Goal: Task Accomplishment & Management: Manage account settings

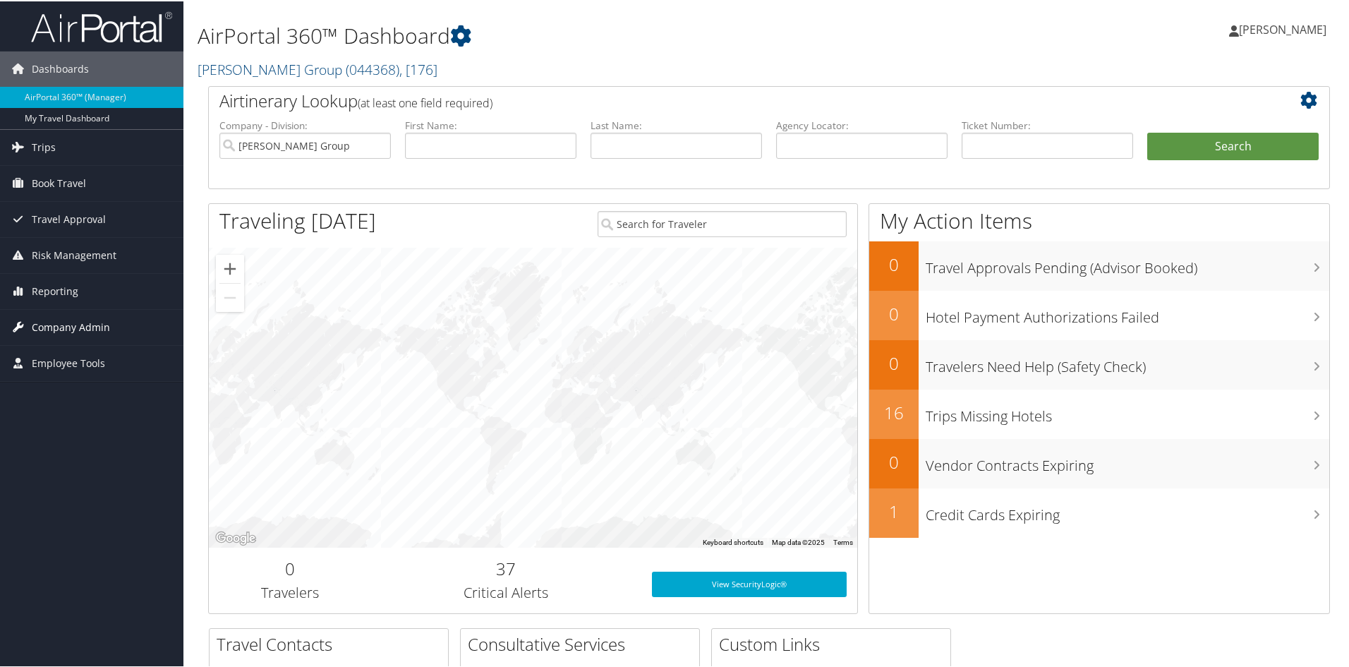
click at [67, 325] on span "Company Admin" at bounding box center [71, 325] width 78 height 35
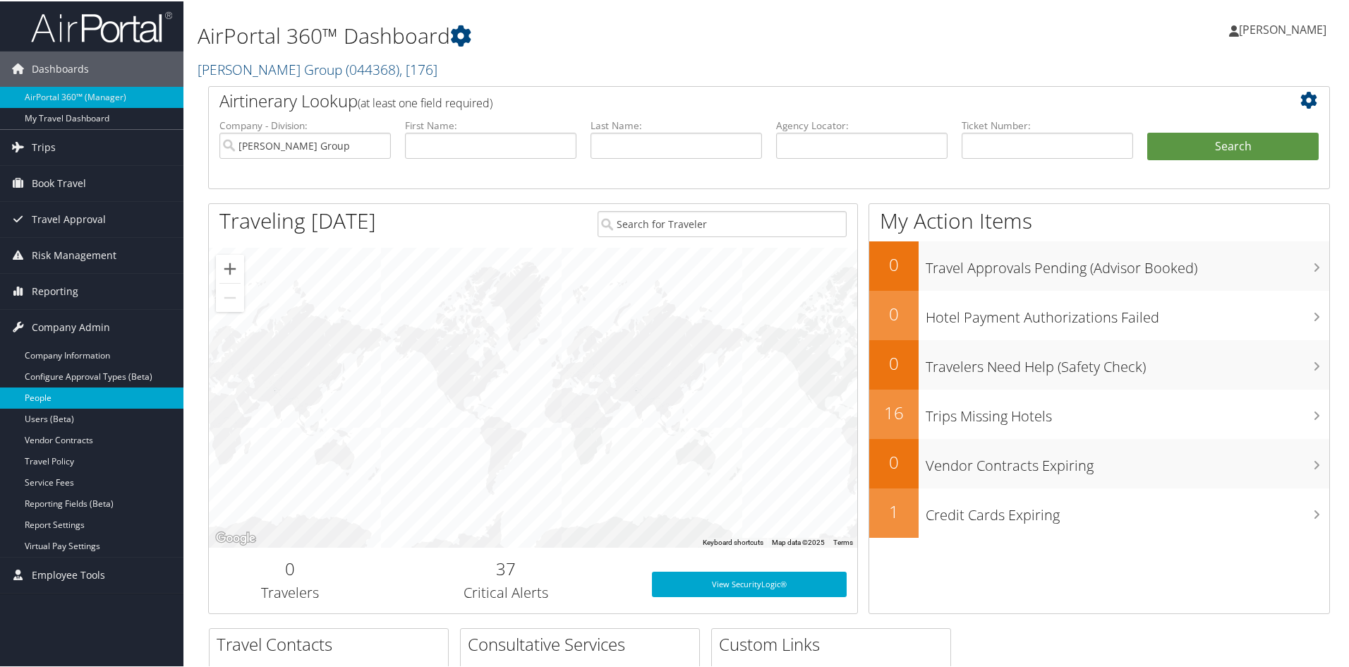
click at [28, 394] on link "People" at bounding box center [91, 396] width 183 height 21
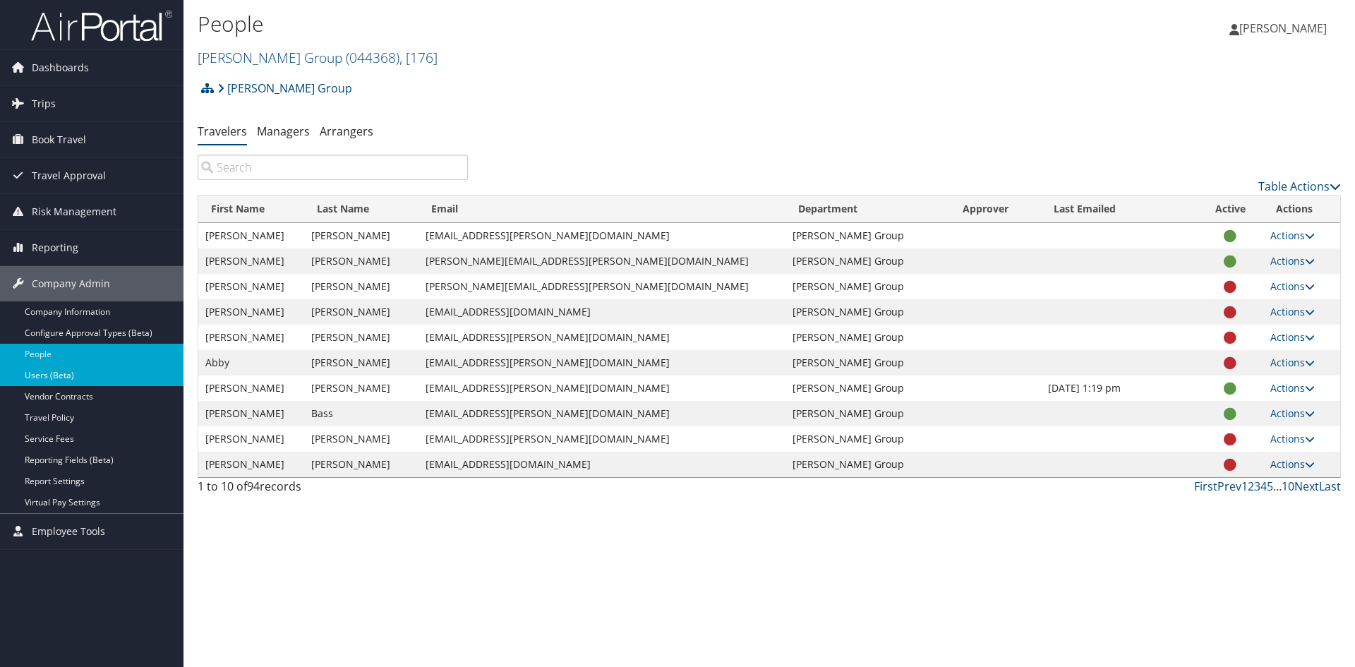
click at [50, 371] on link "Users (Beta)" at bounding box center [91, 375] width 183 height 21
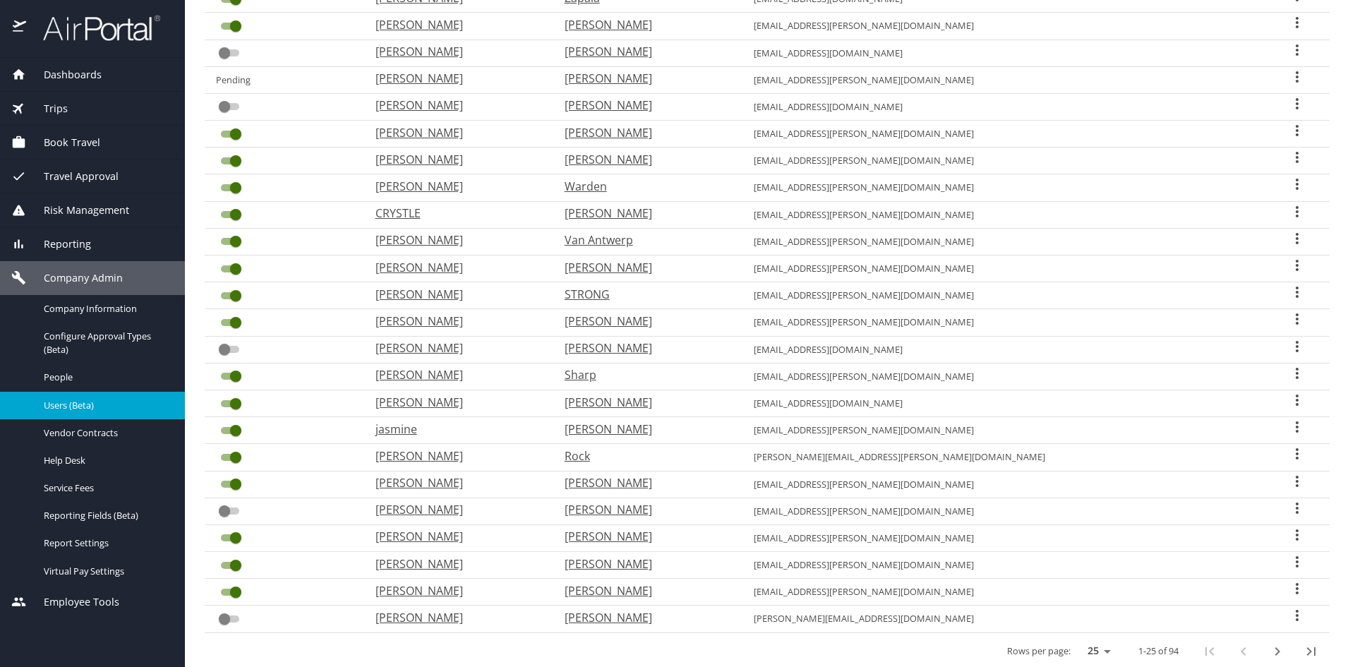
scroll to position [288, 0]
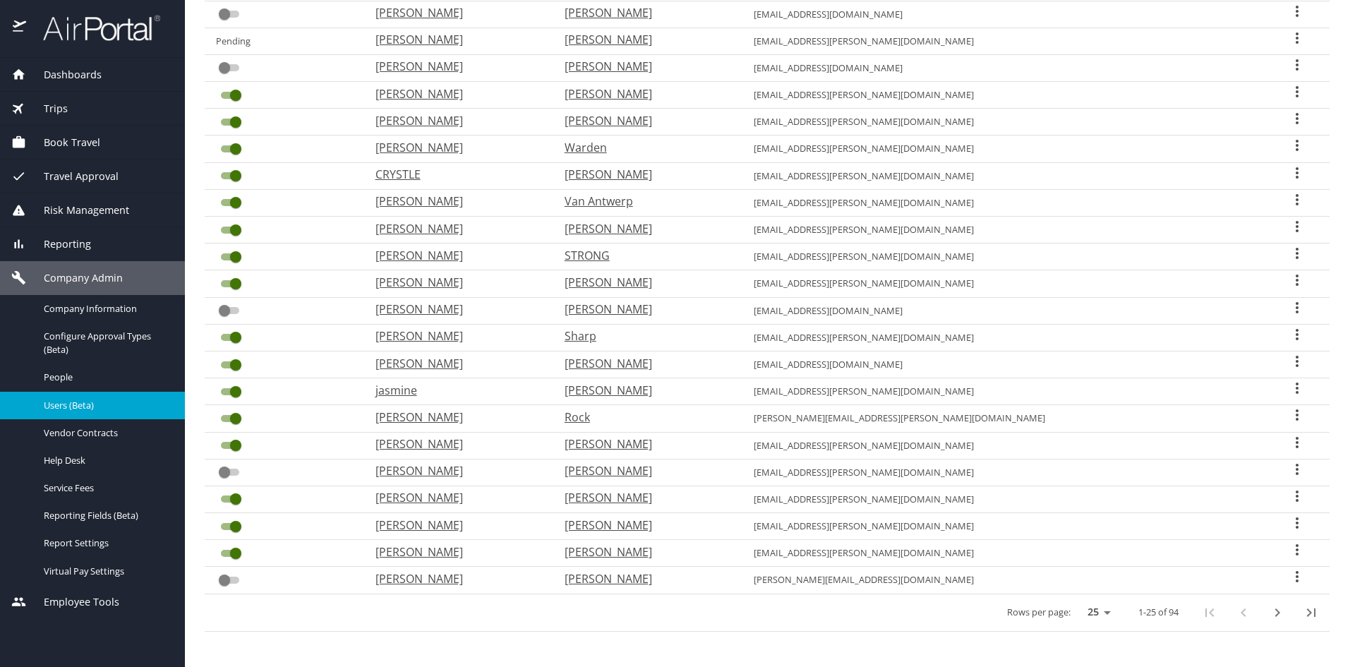
click at [1269, 614] on icon "next page" at bounding box center [1277, 612] width 17 height 17
checkbox input "false"
checkbox input "true"
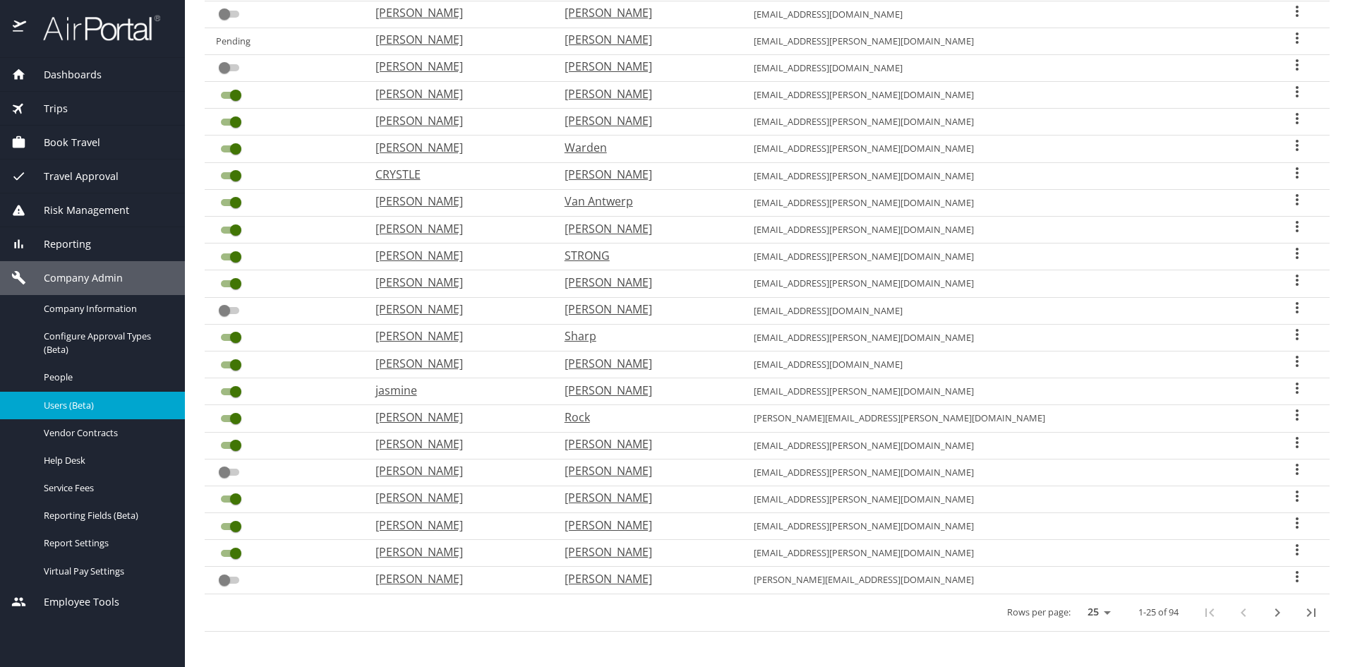
checkbox input "true"
checkbox input "false"
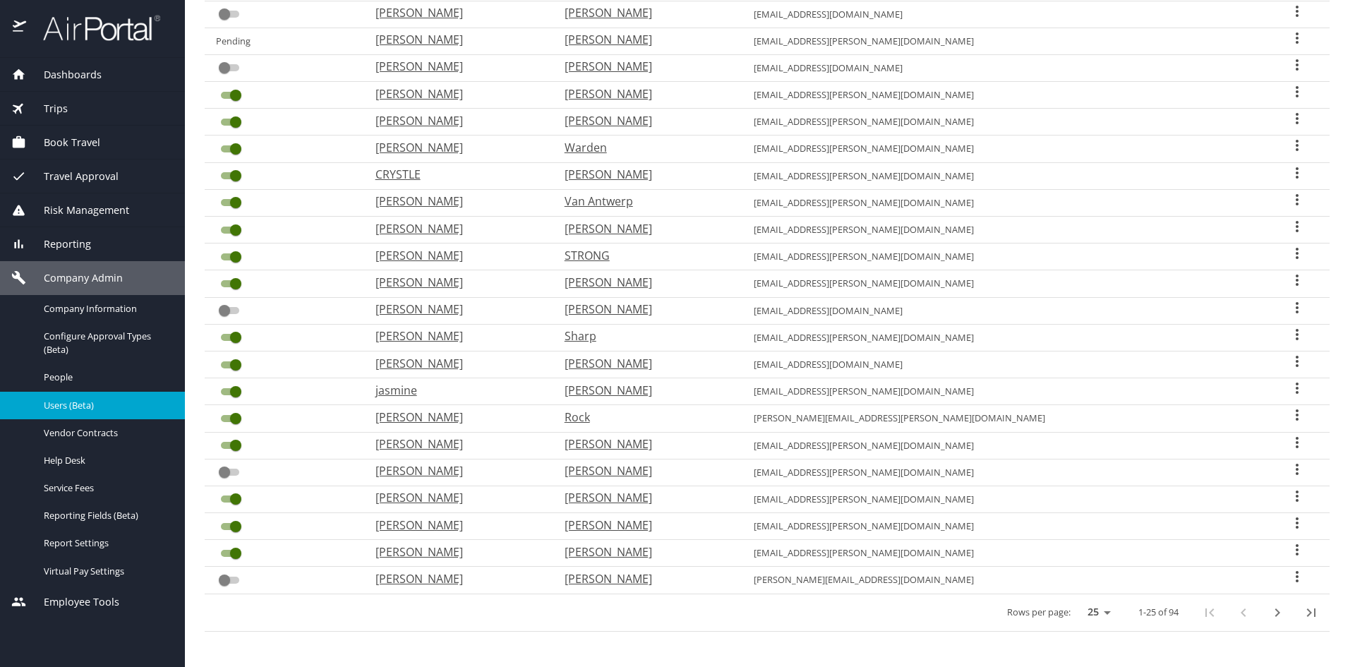
checkbox input "false"
checkbox input "true"
checkbox input "false"
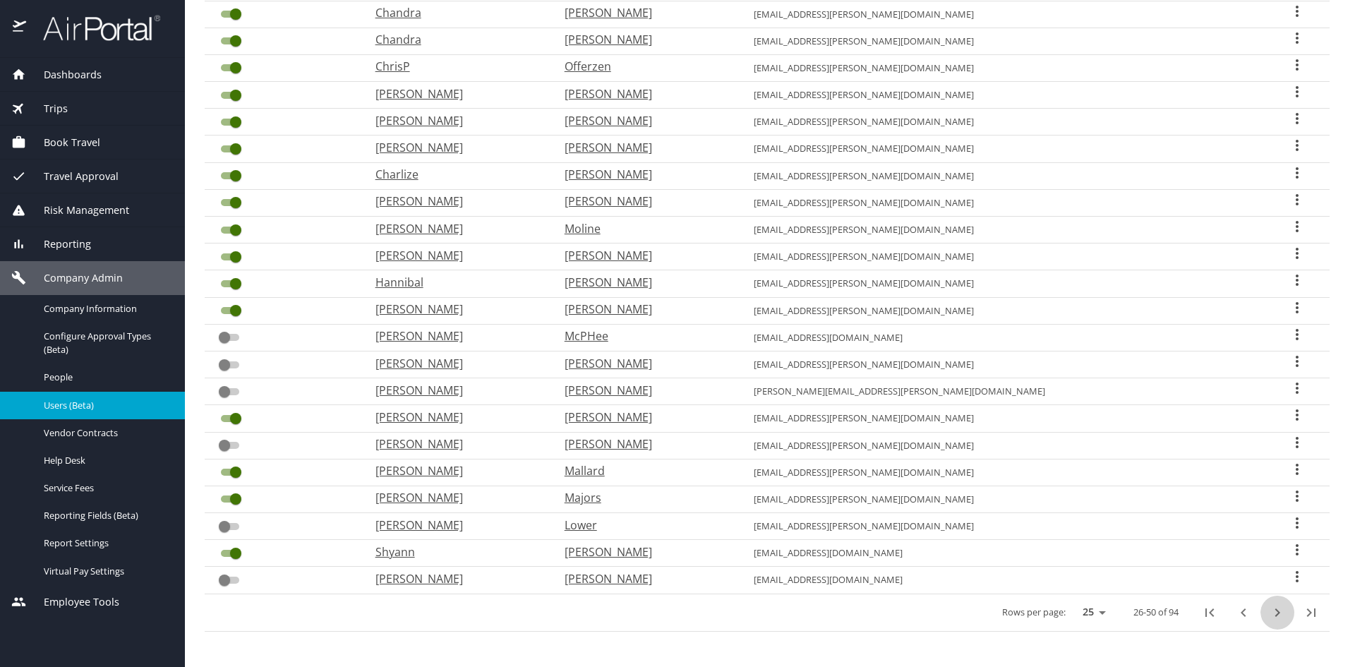
click at [1269, 614] on icon "next page" at bounding box center [1277, 612] width 17 height 17
checkbox input "true"
checkbox input "false"
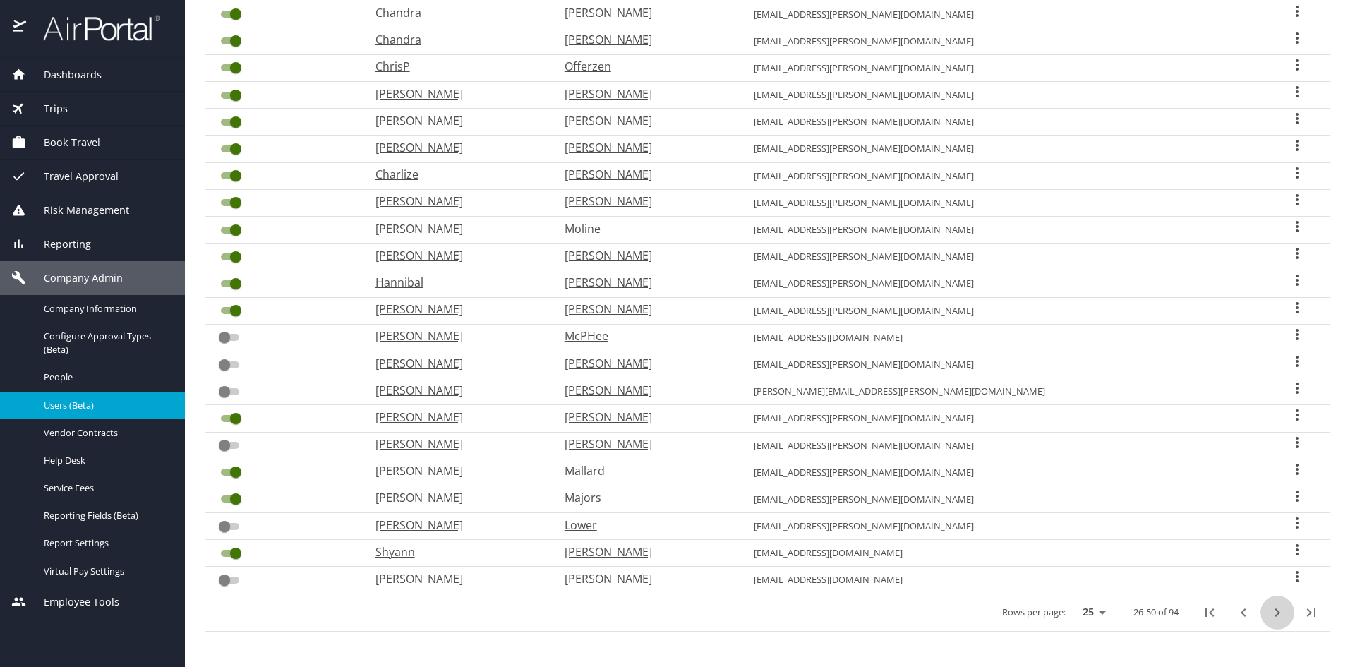
checkbox input "false"
checkbox input "true"
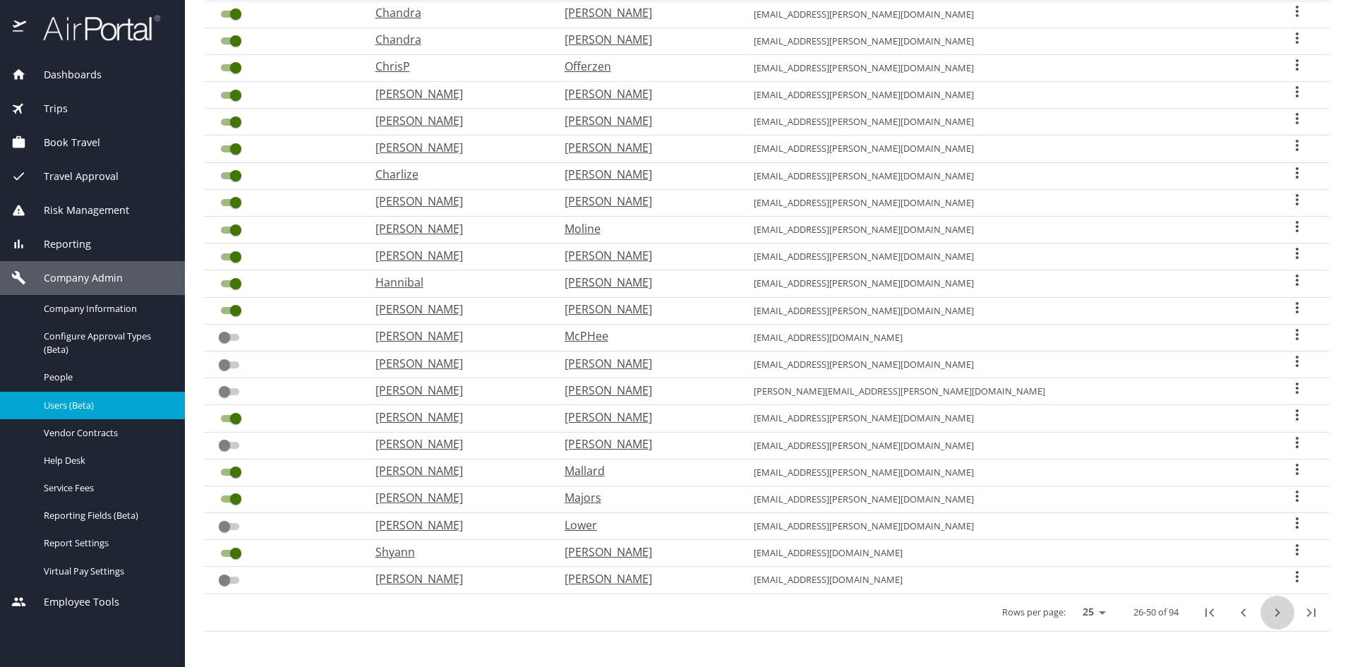
checkbox input "true"
checkbox input "false"
checkbox input "true"
checkbox input "false"
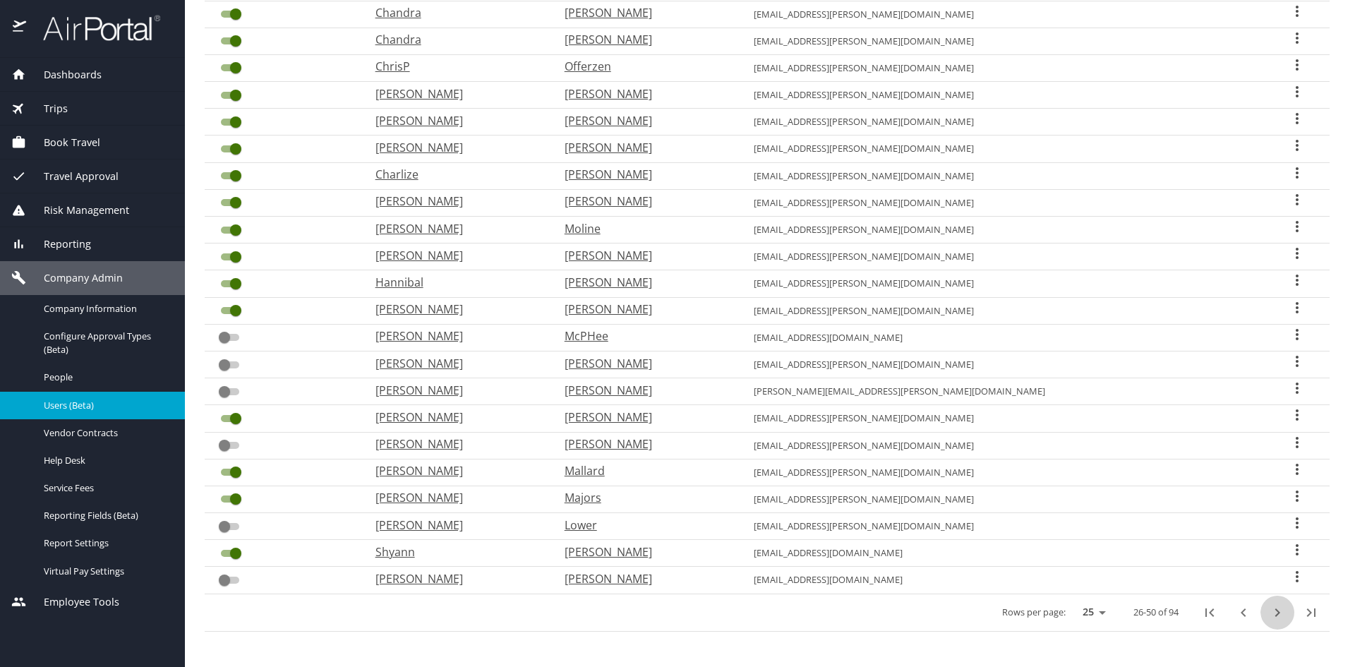
checkbox input "false"
checkbox input "true"
checkbox input "false"
checkbox input "true"
checkbox input "false"
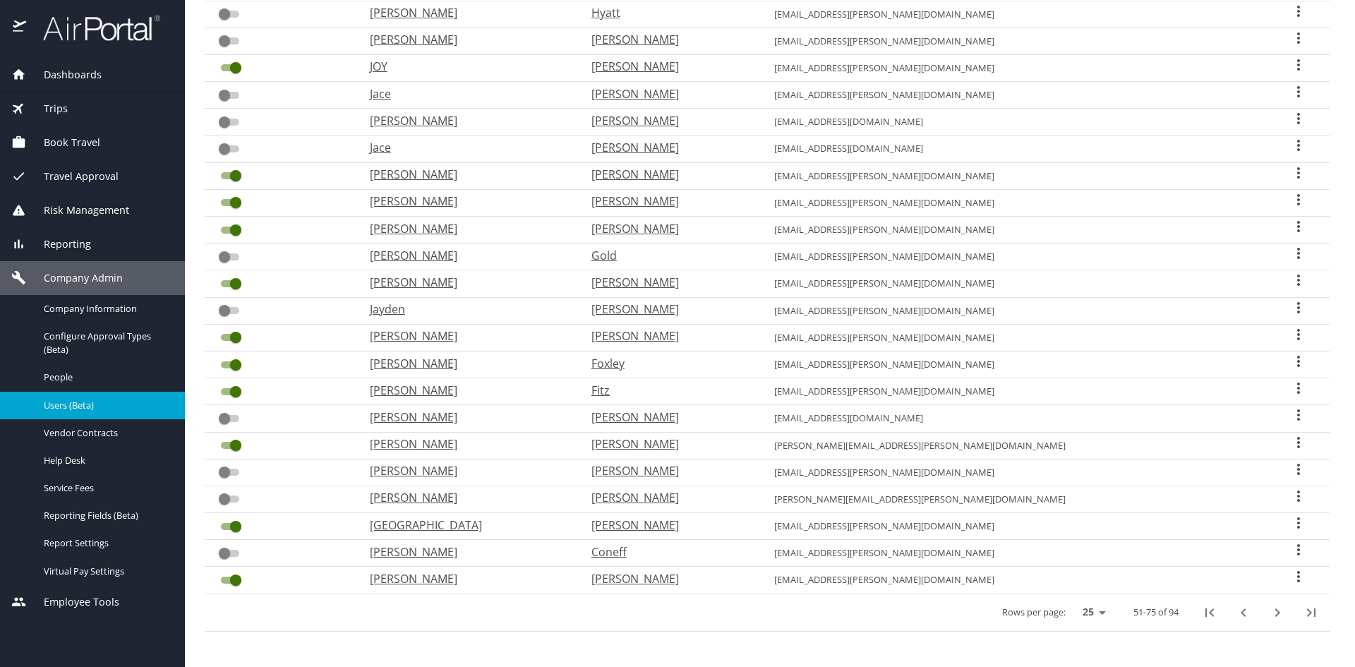
click at [1269, 614] on icon "next page" at bounding box center [1277, 612] width 17 height 17
checkbox input "true"
checkbox input "false"
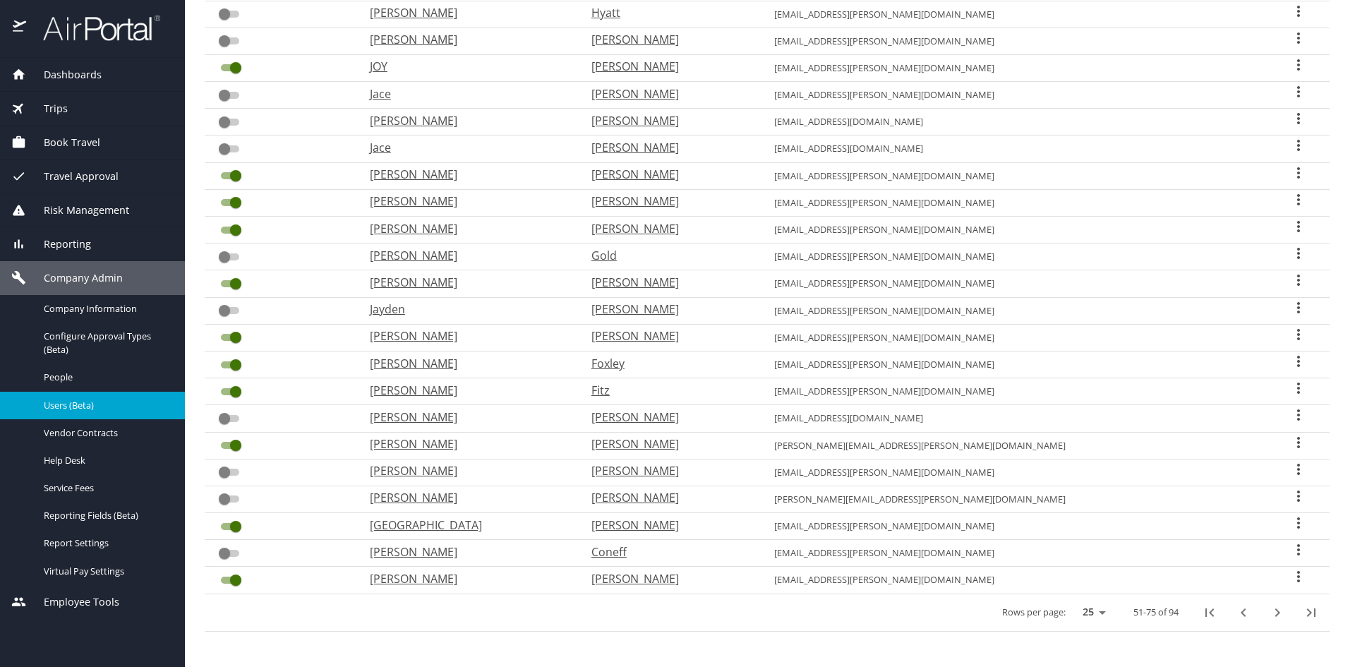
checkbox input "true"
checkbox input "false"
checkbox input "true"
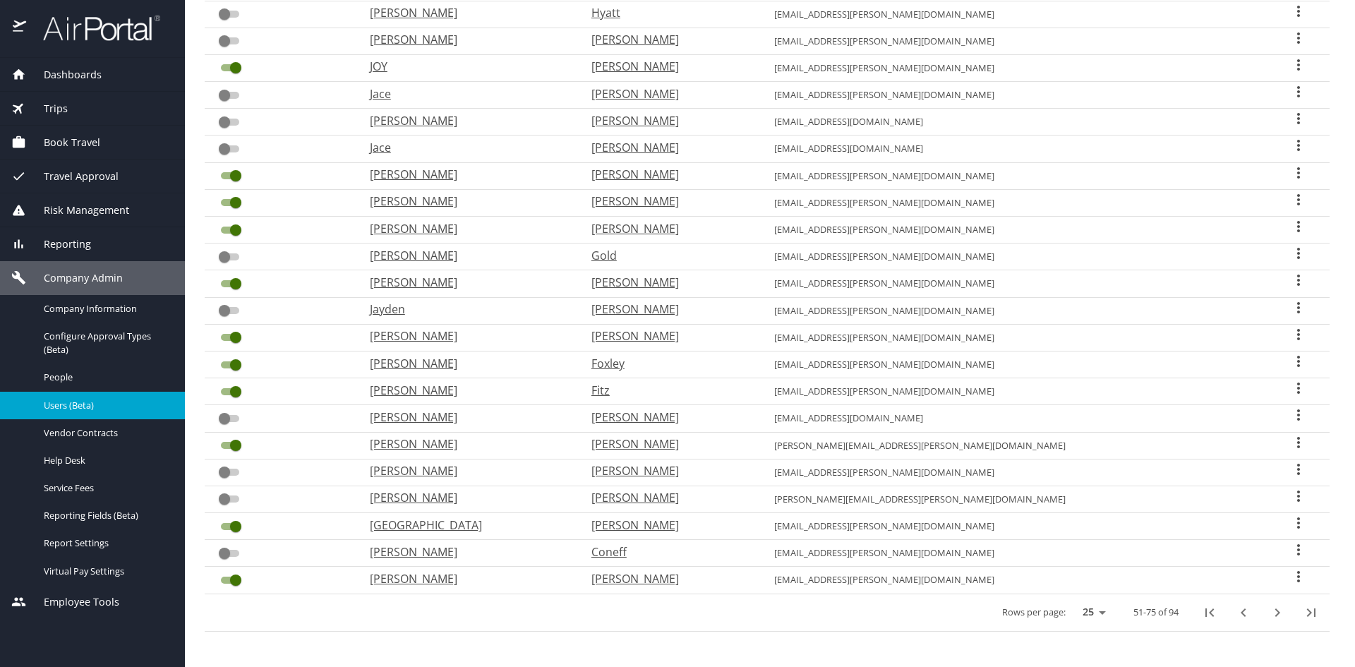
checkbox input "true"
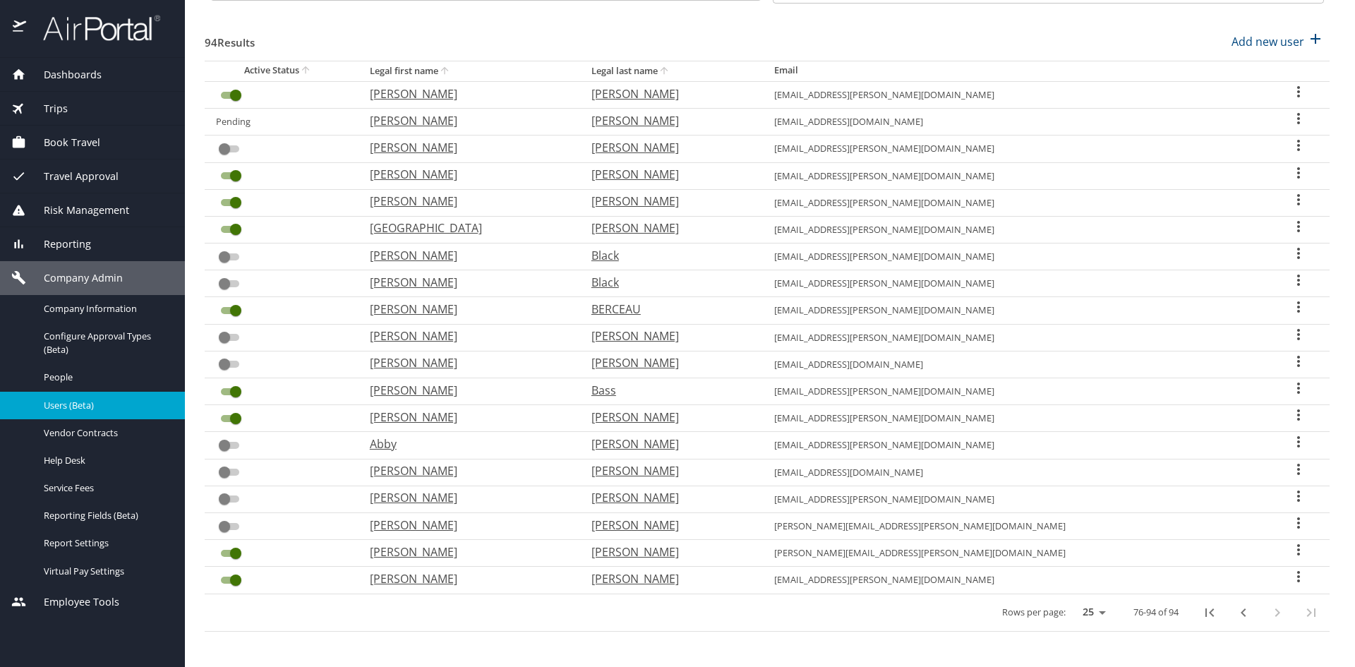
scroll to position [126, 0]
click at [68, 277] on span "Company Admin" at bounding box center [74, 278] width 97 height 16
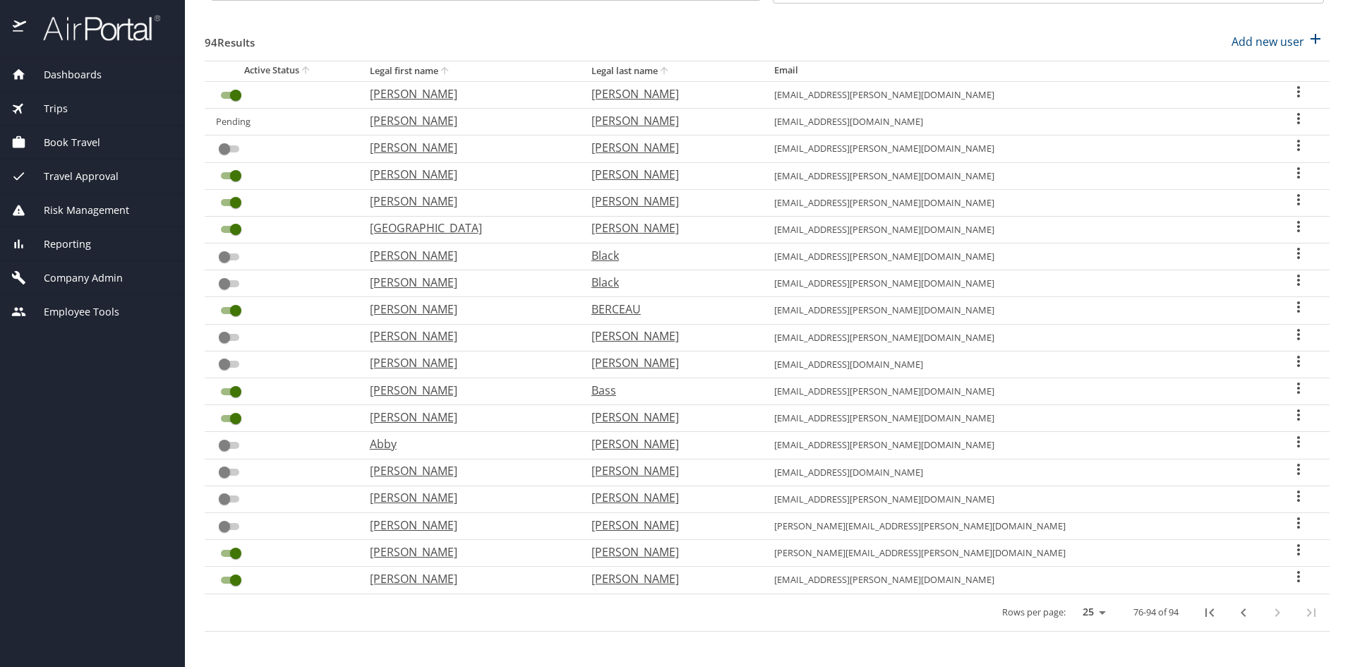
click at [76, 308] on span "Employee Tools" at bounding box center [72, 312] width 93 height 16
click at [65, 311] on span "Employee Tools" at bounding box center [72, 312] width 93 height 16
click at [64, 308] on span "Employee Tools" at bounding box center [72, 312] width 93 height 16
click at [68, 277] on span "Company Admin" at bounding box center [74, 278] width 97 height 16
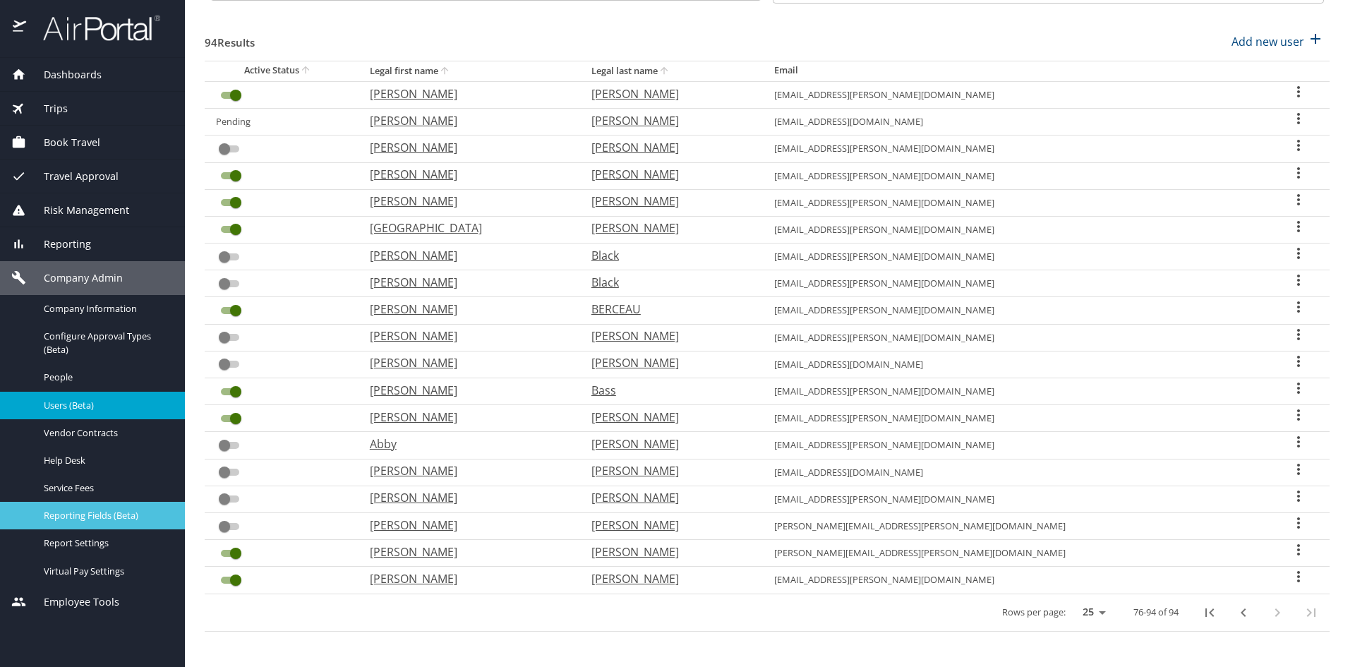
click at [76, 515] on span "Reporting Fields (Beta)" at bounding box center [106, 515] width 124 height 13
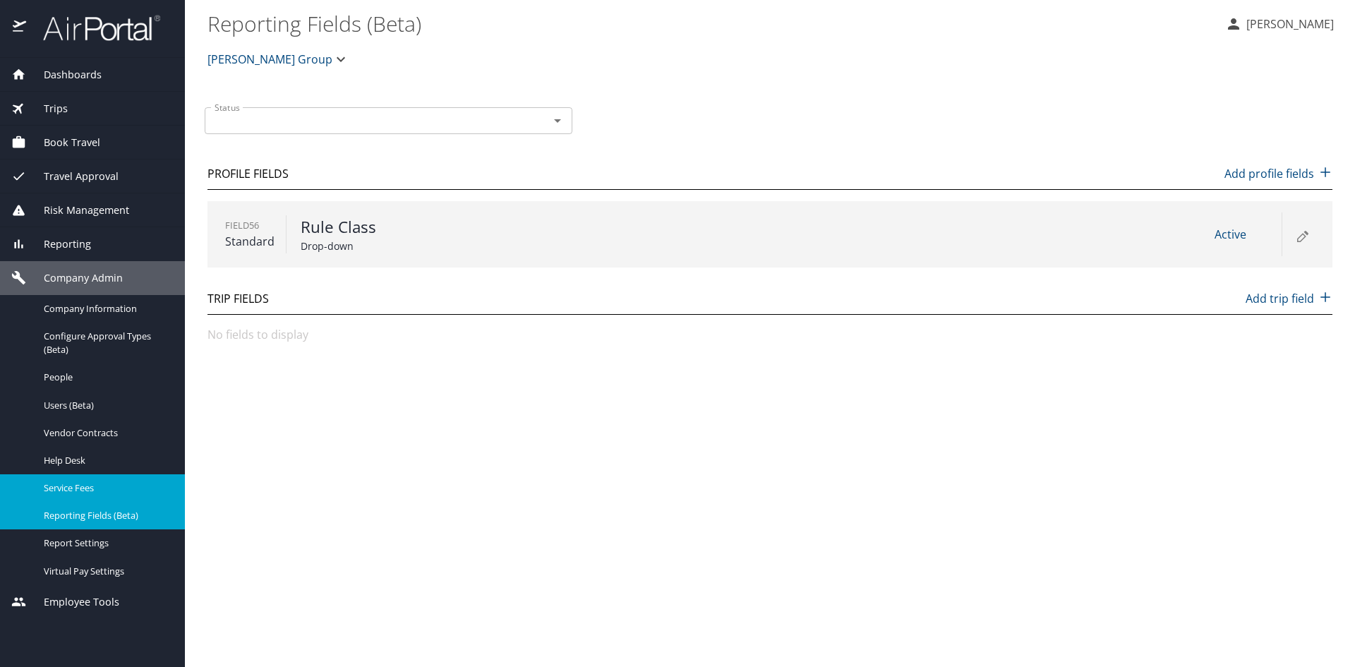
click at [59, 486] on span "Service Fees" at bounding box center [106, 487] width 124 height 13
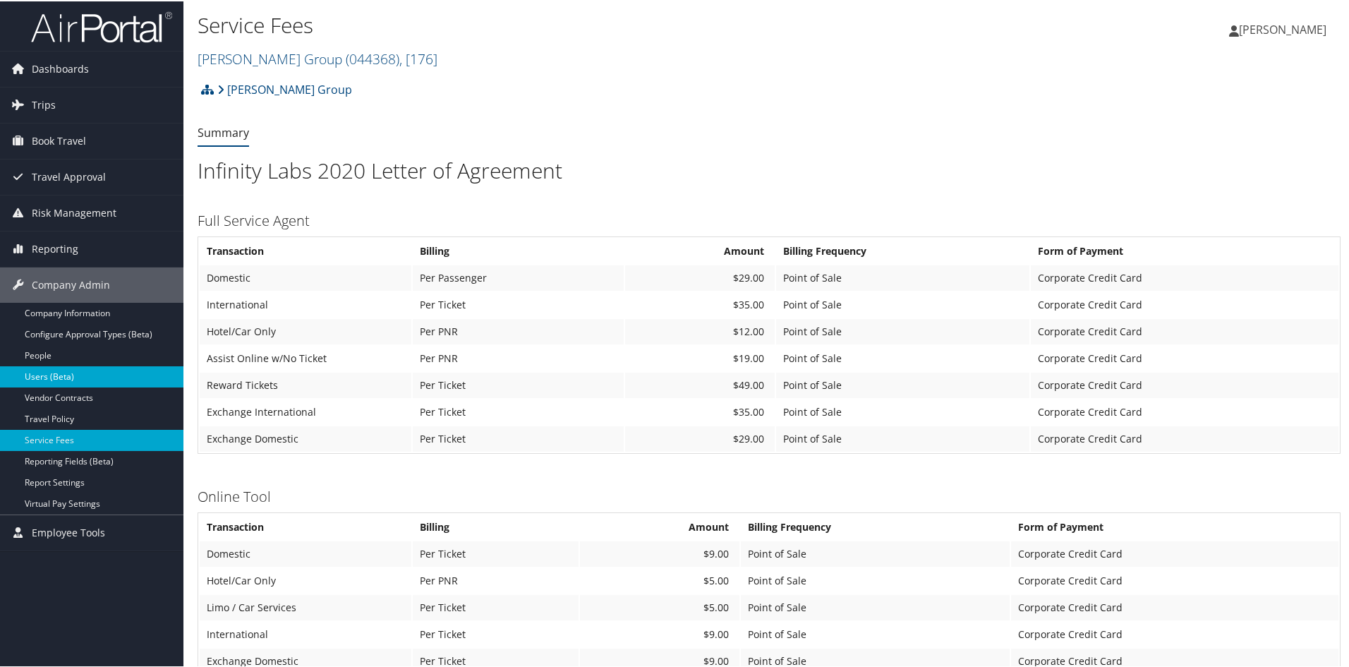
click at [44, 372] on link "Users (Beta)" at bounding box center [91, 375] width 183 height 21
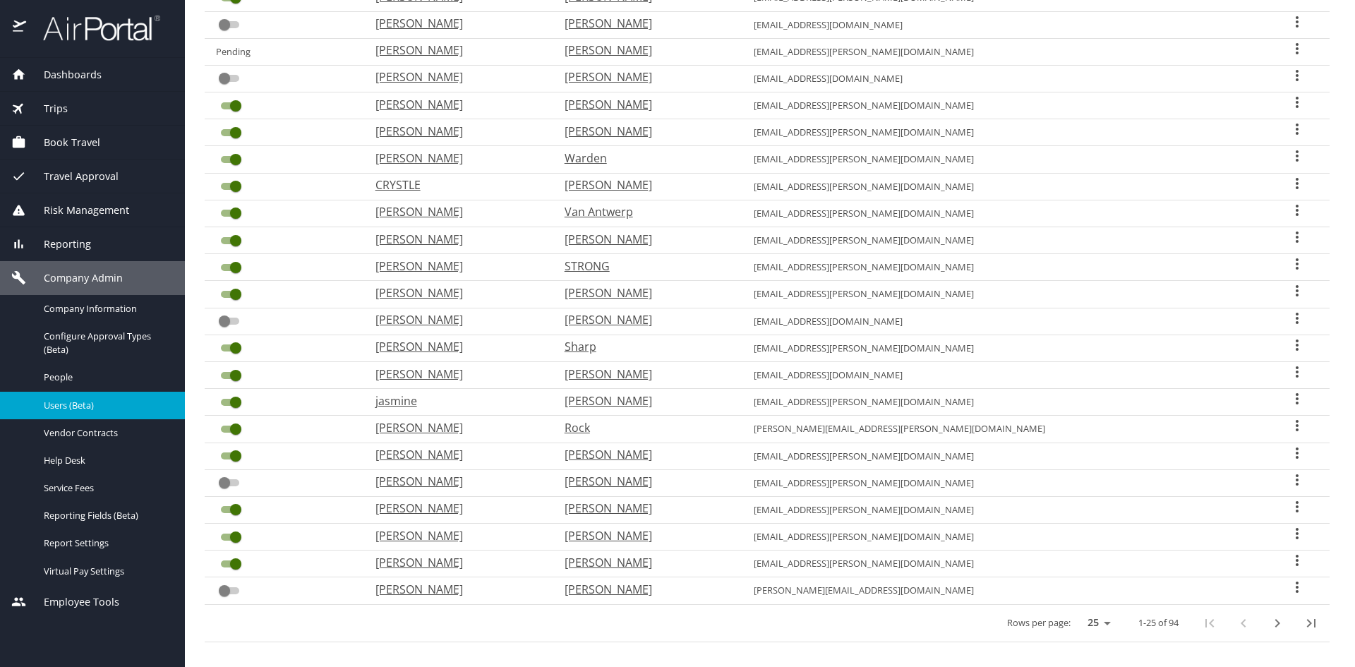
scroll to position [288, 0]
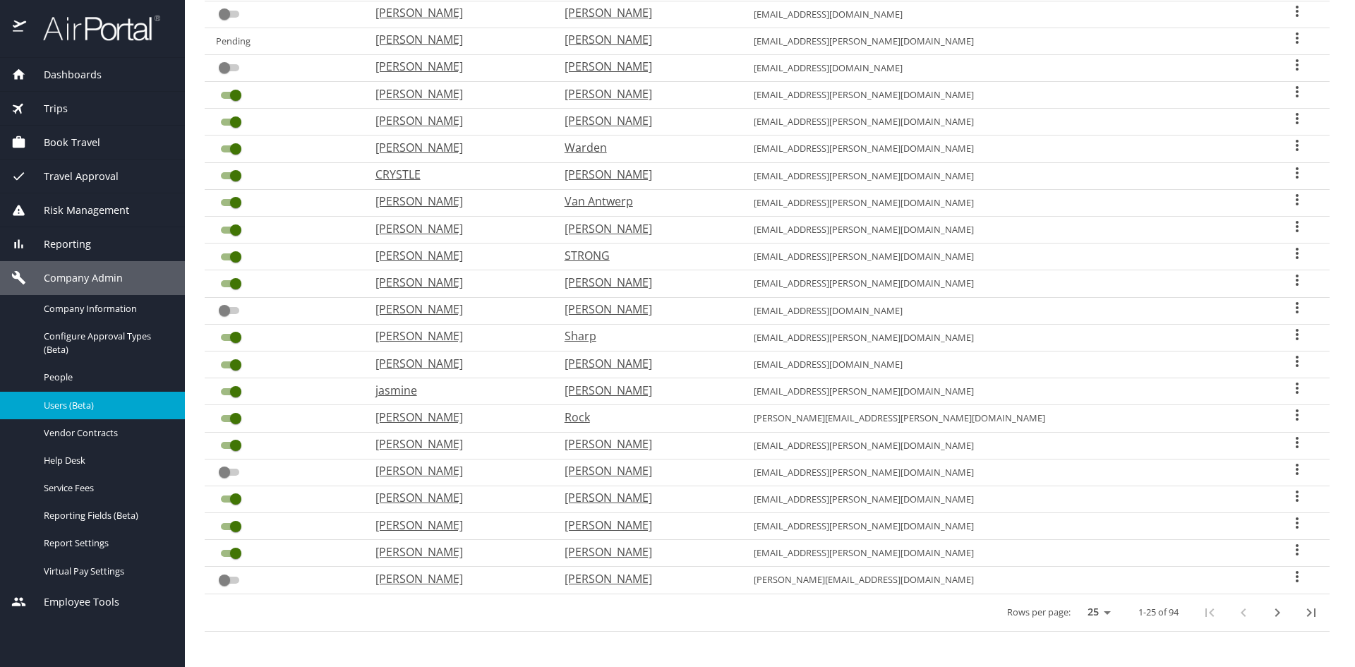
click at [1289, 525] on icon "User Search Table" at bounding box center [1297, 523] width 17 height 17
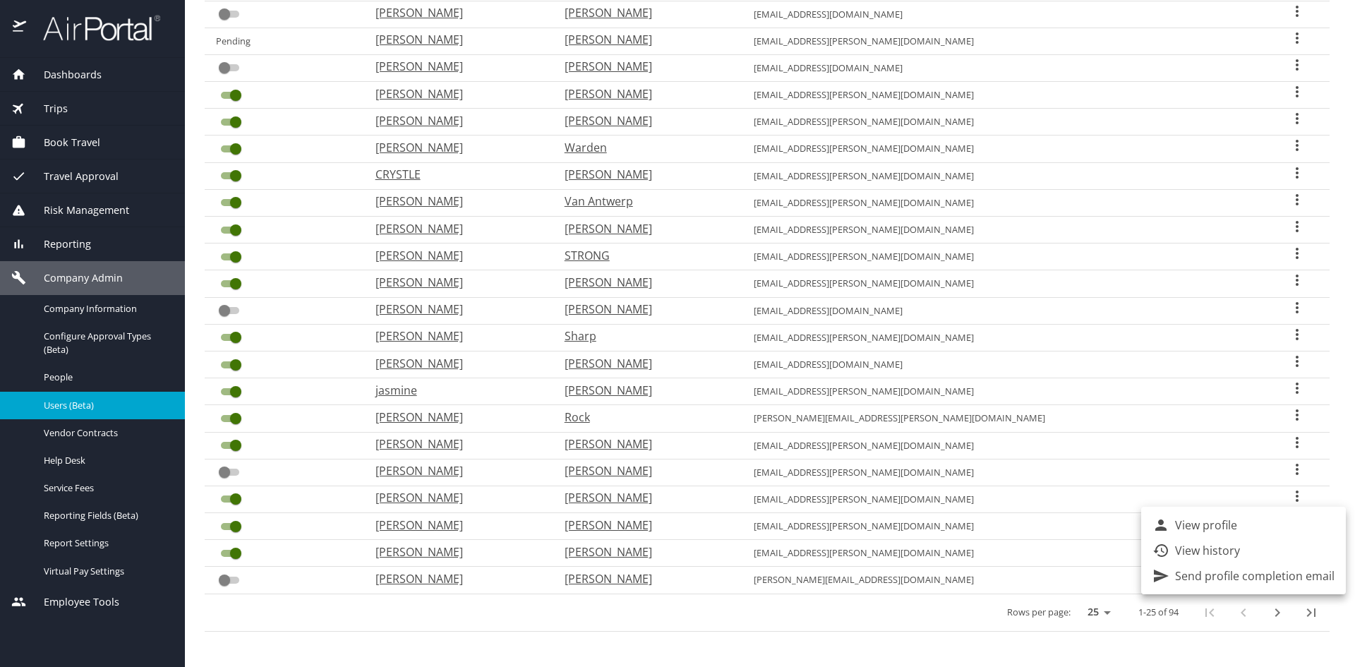
click at [1209, 524] on p "View profile" at bounding box center [1206, 525] width 62 height 17
select select "US"
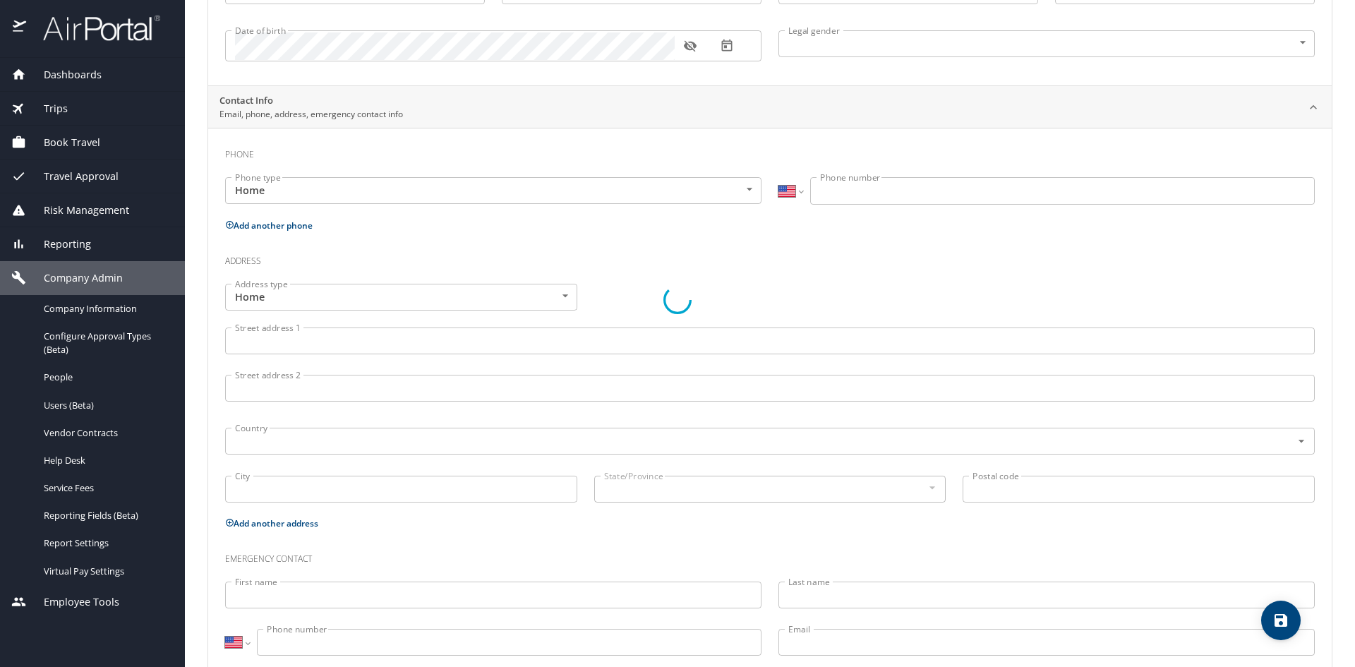
type input "[PERSON_NAME]"
type input "[DEMOGRAPHIC_DATA]"
type input "[PERSON_NAME]"
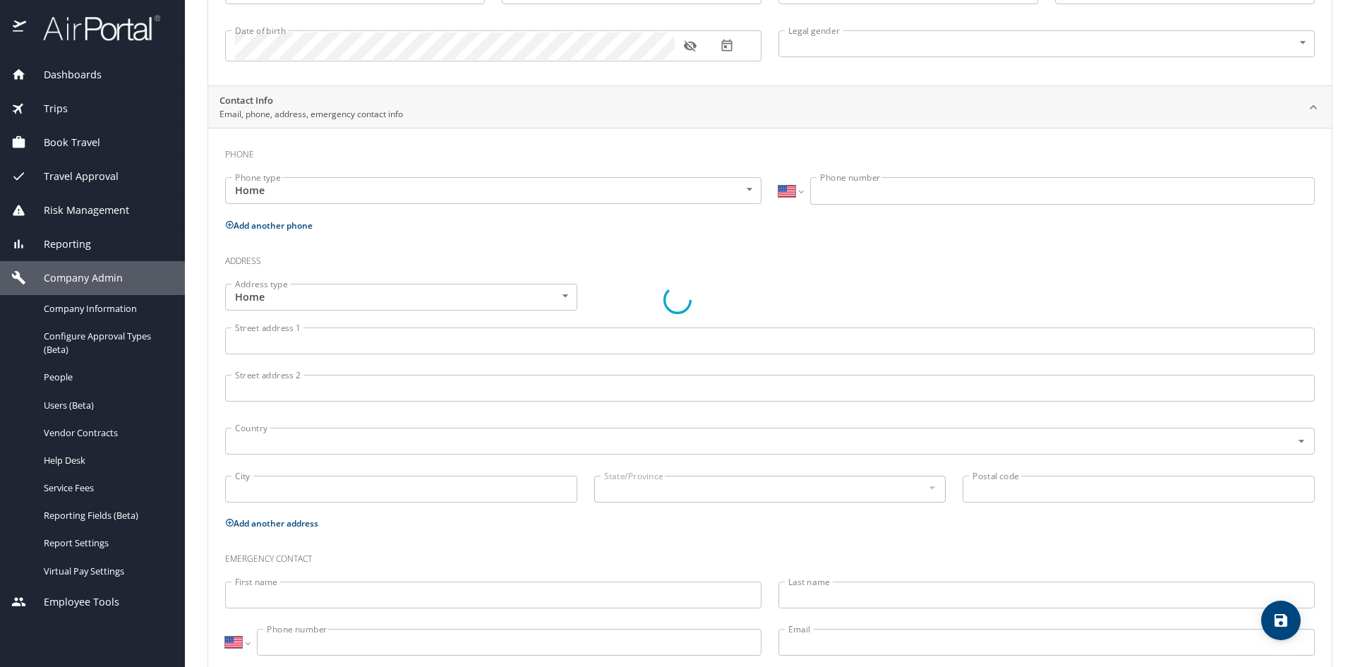
type input "[PERSON_NAME]"
type input "[PHONE_NUMBER]"
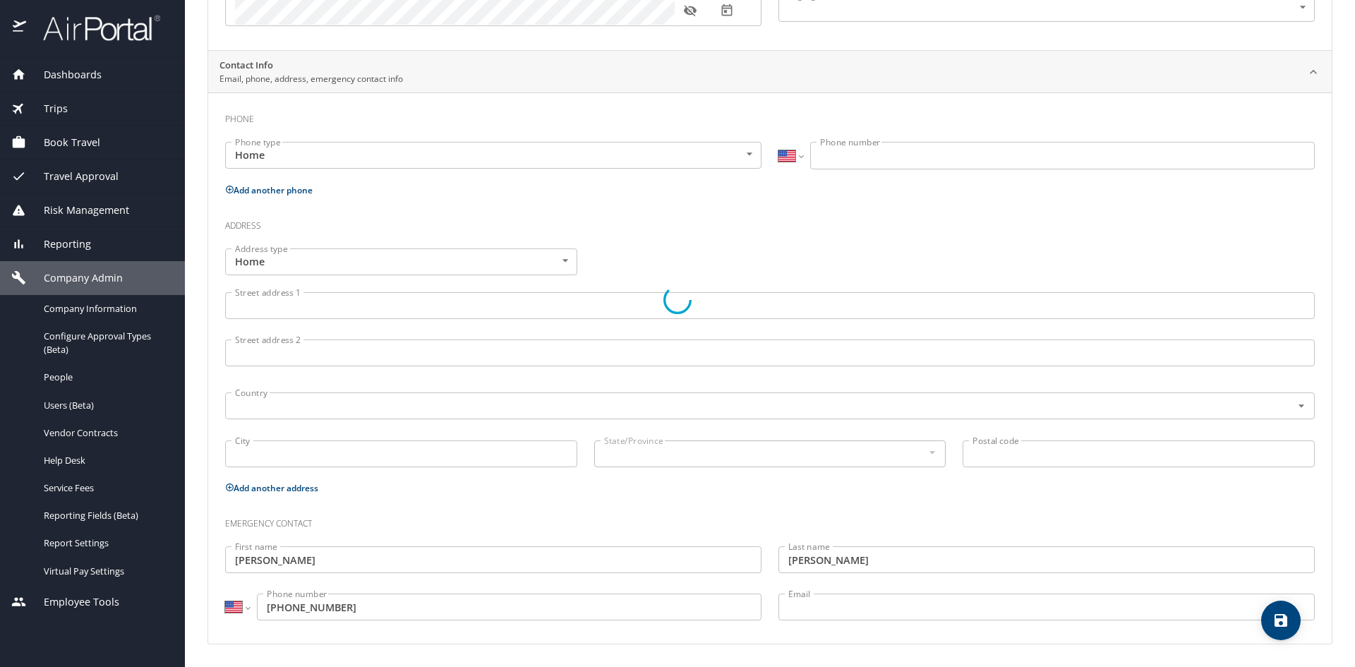
select select "US"
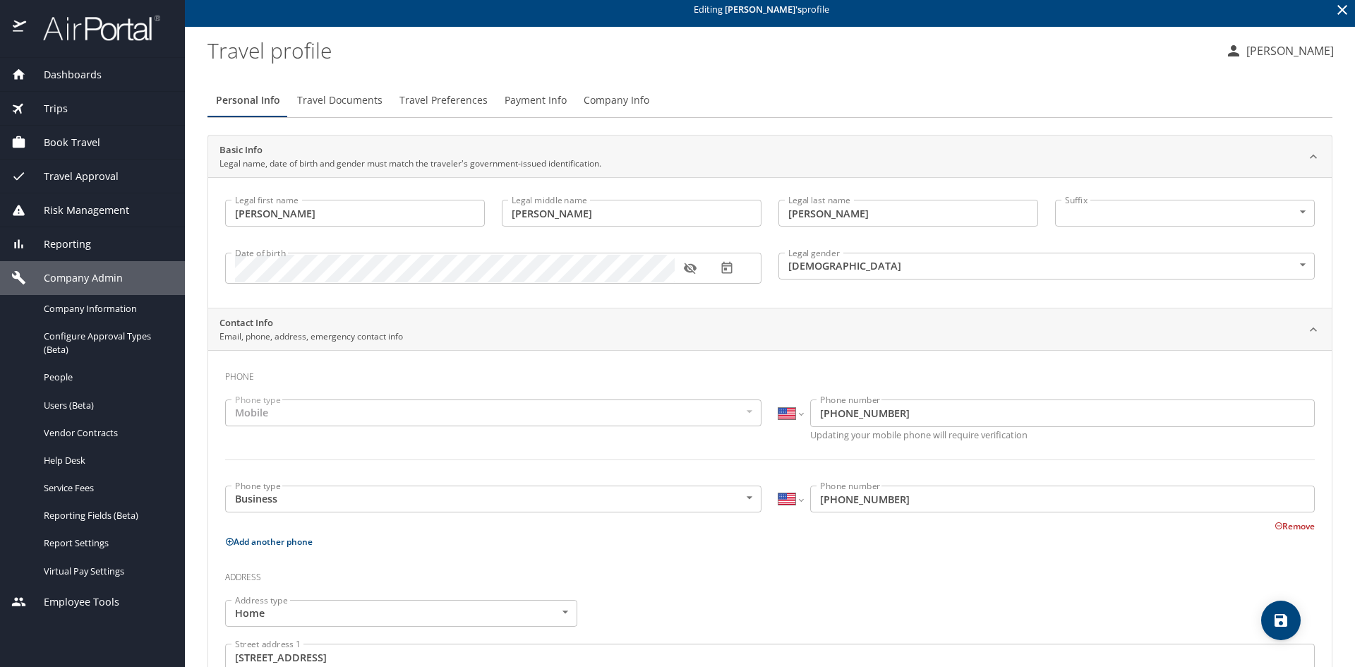
scroll to position [0, 0]
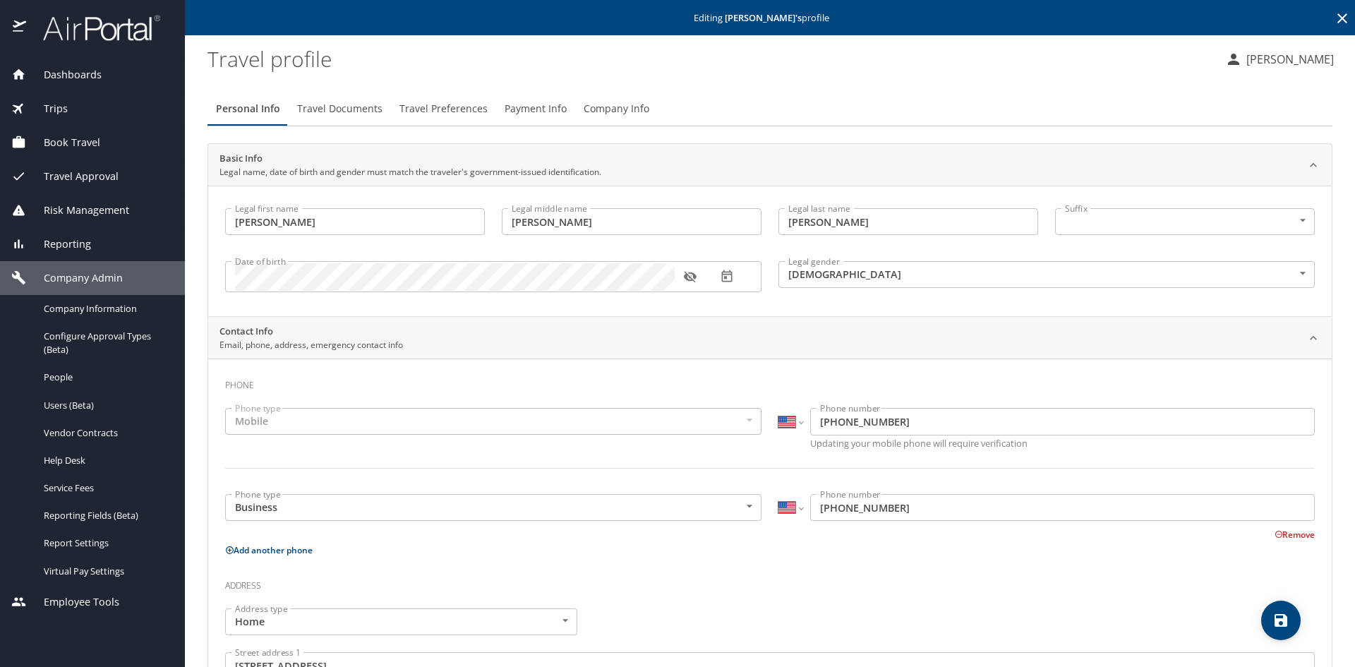
click at [359, 111] on span "Travel Documents" at bounding box center [339, 109] width 85 height 18
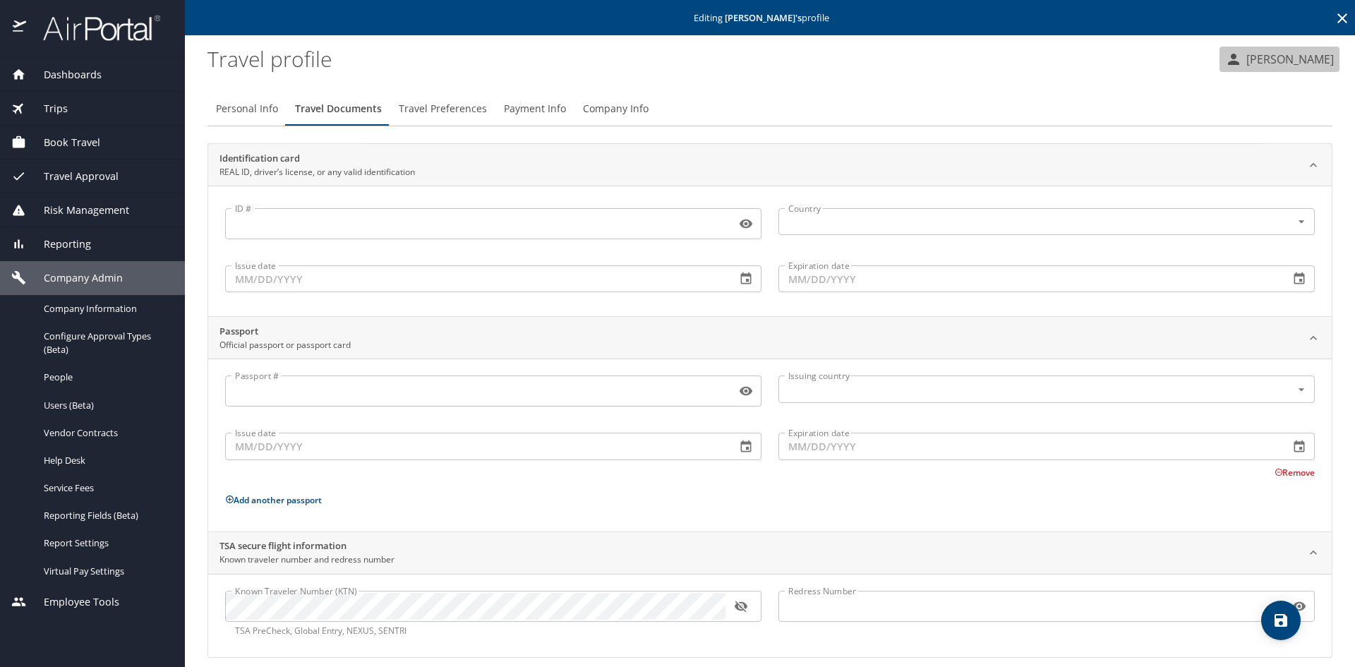
click at [1291, 54] on p "[PERSON_NAME]" at bounding box center [1288, 59] width 92 height 17
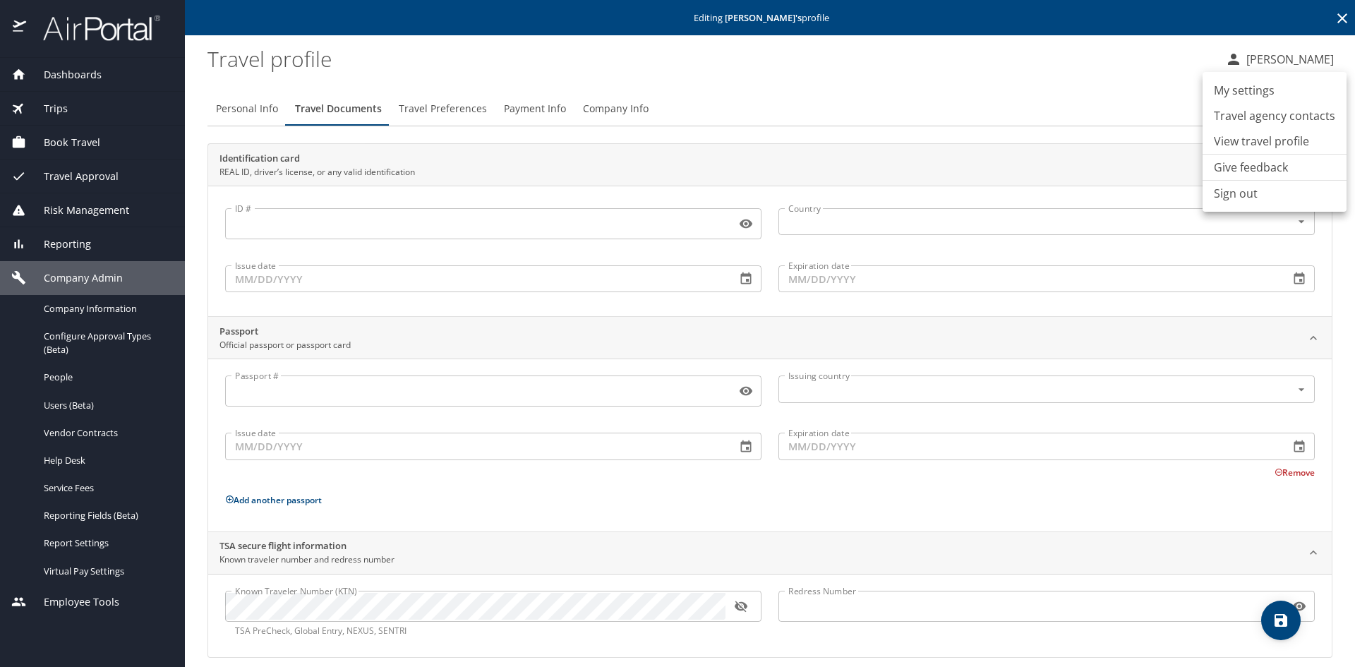
click at [1228, 195] on li "Sign out" at bounding box center [1275, 193] width 144 height 25
